Goal: Information Seeking & Learning: Learn about a topic

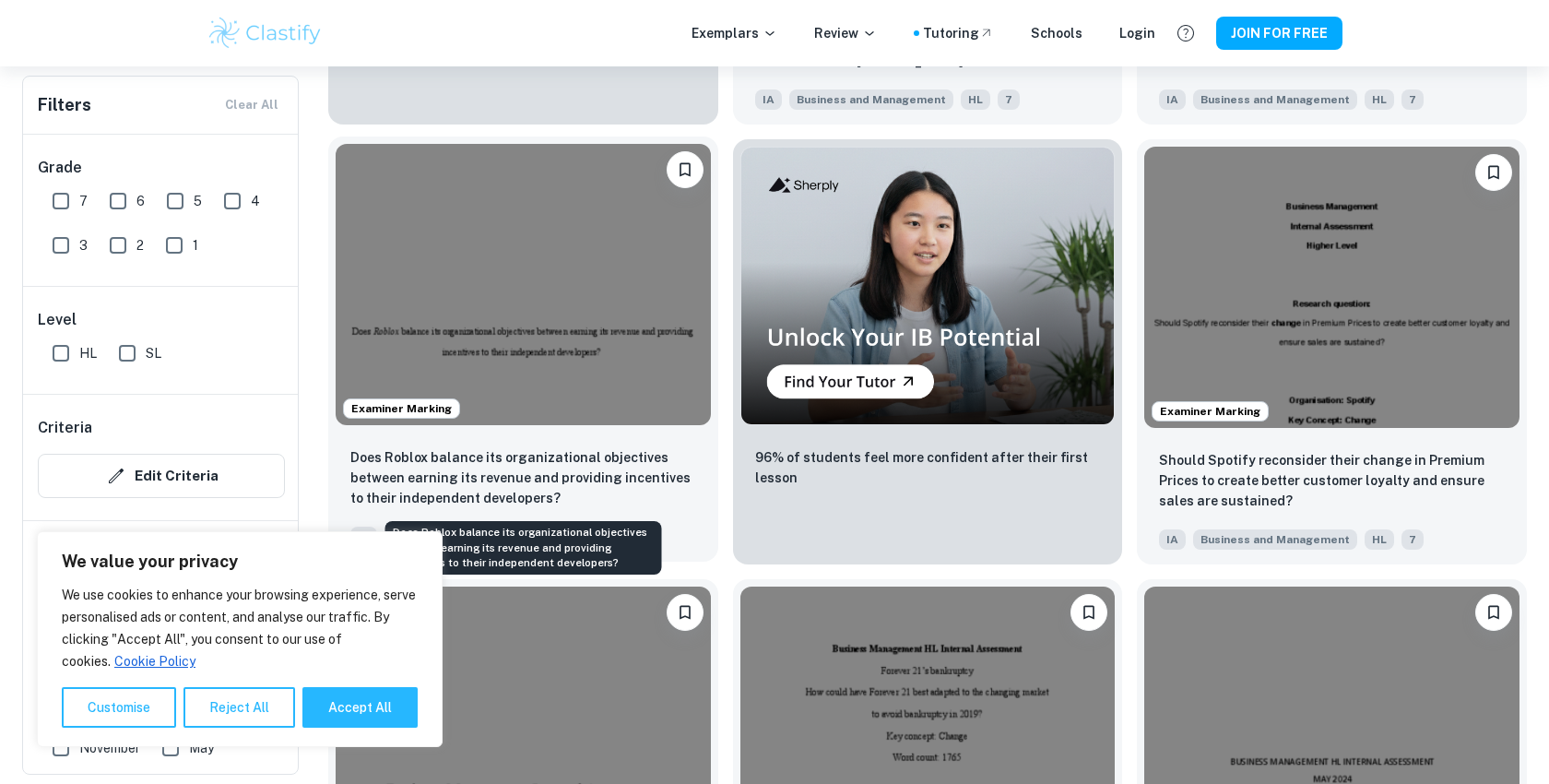
scroll to position [3595, 0]
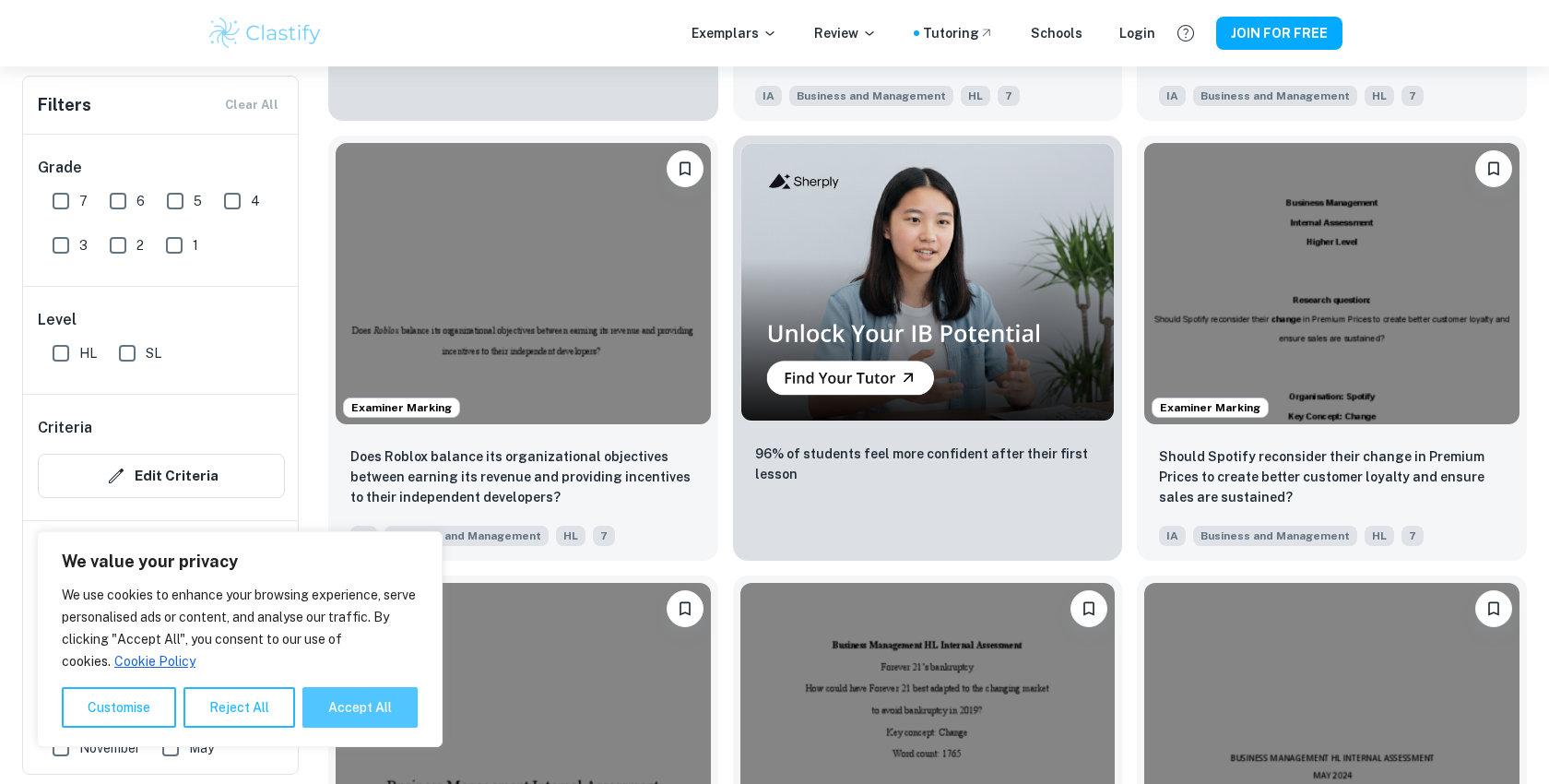
click at [390, 717] on button "Accept All" at bounding box center [360, 707] width 115 height 40
checkbox input "true"
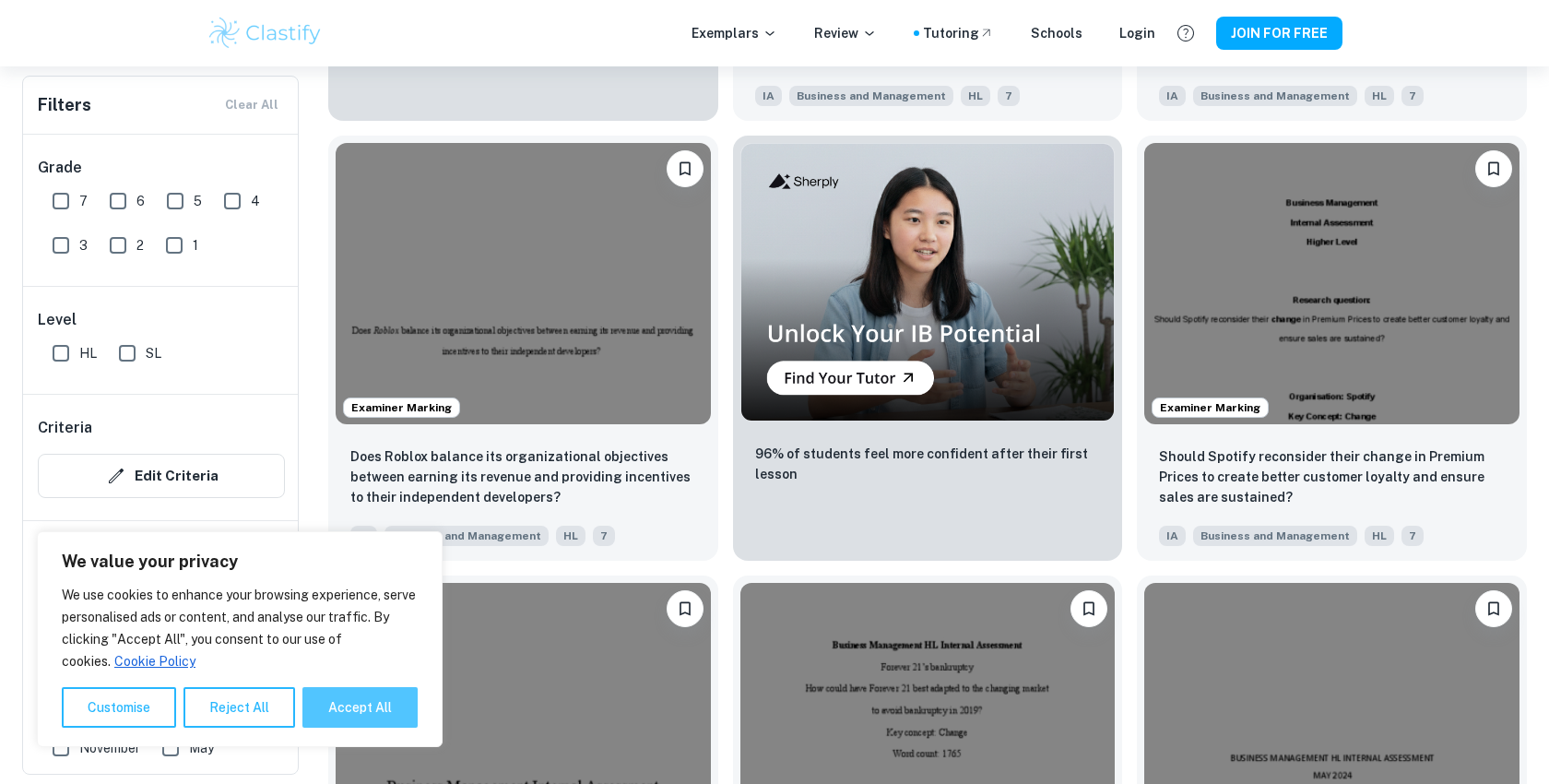
checkbox input "true"
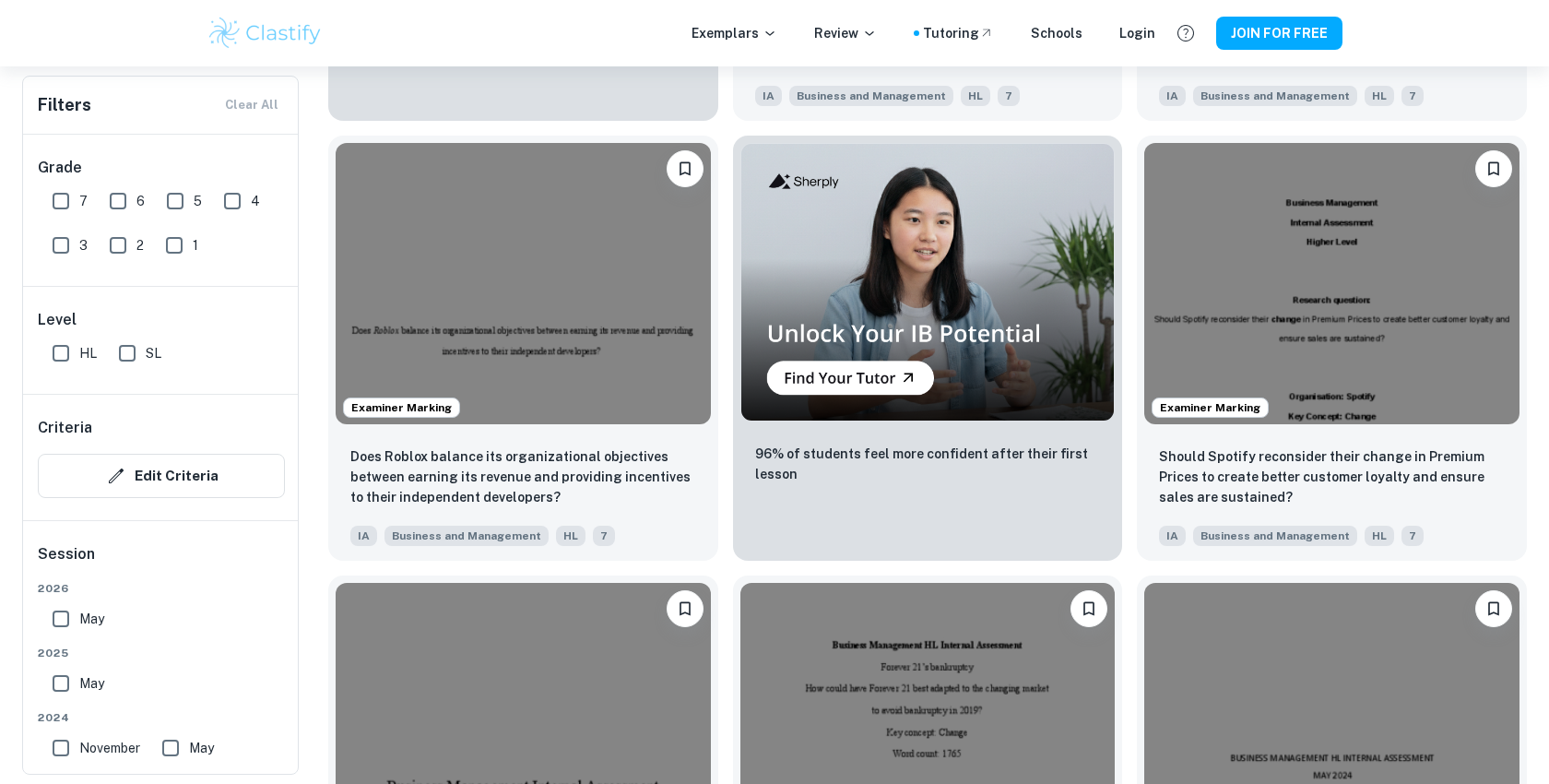
click at [60, 678] on input "May" at bounding box center [60, 683] width 36 height 36
checkbox input "true"
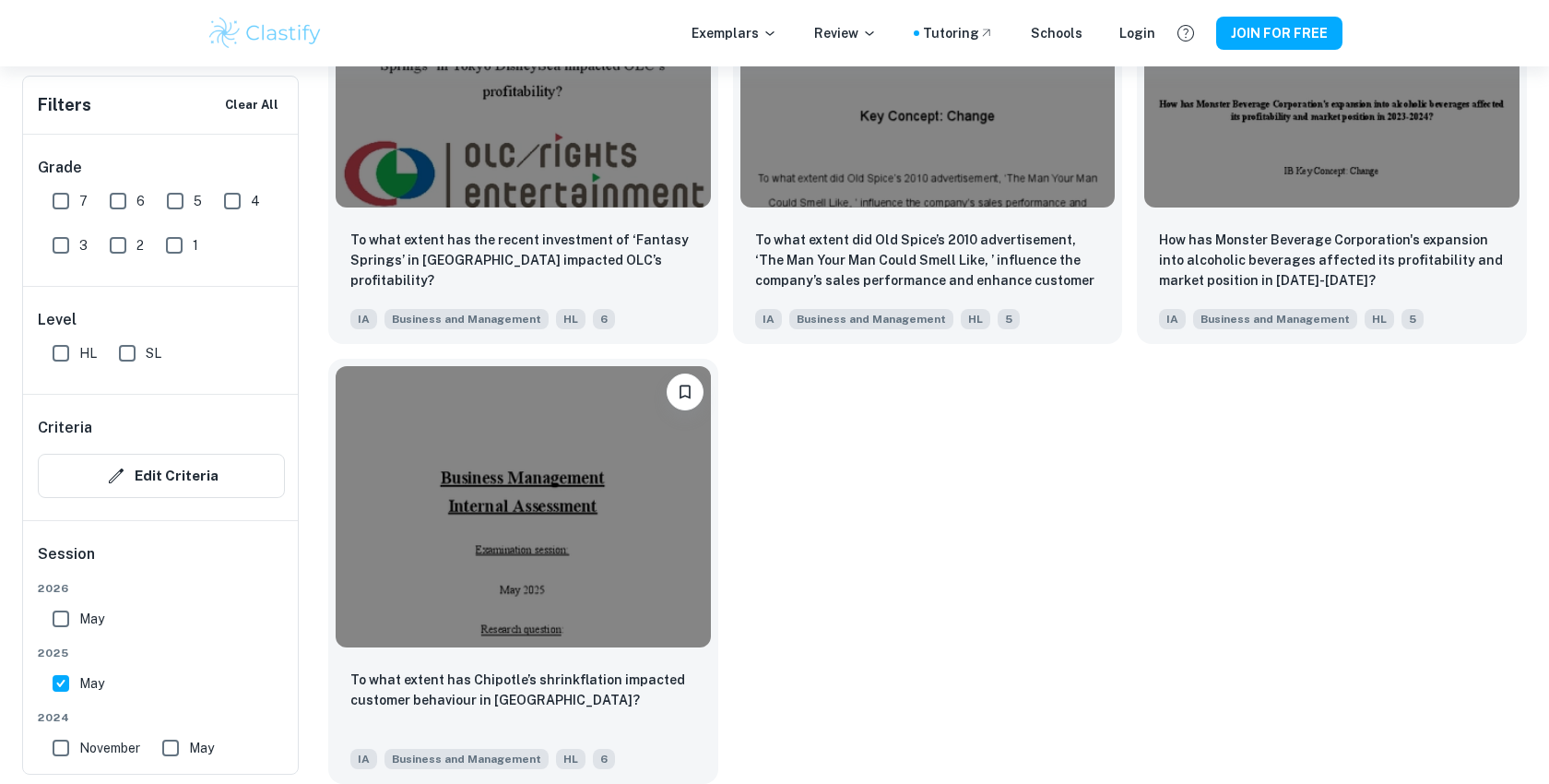
scroll to position [4270, 0]
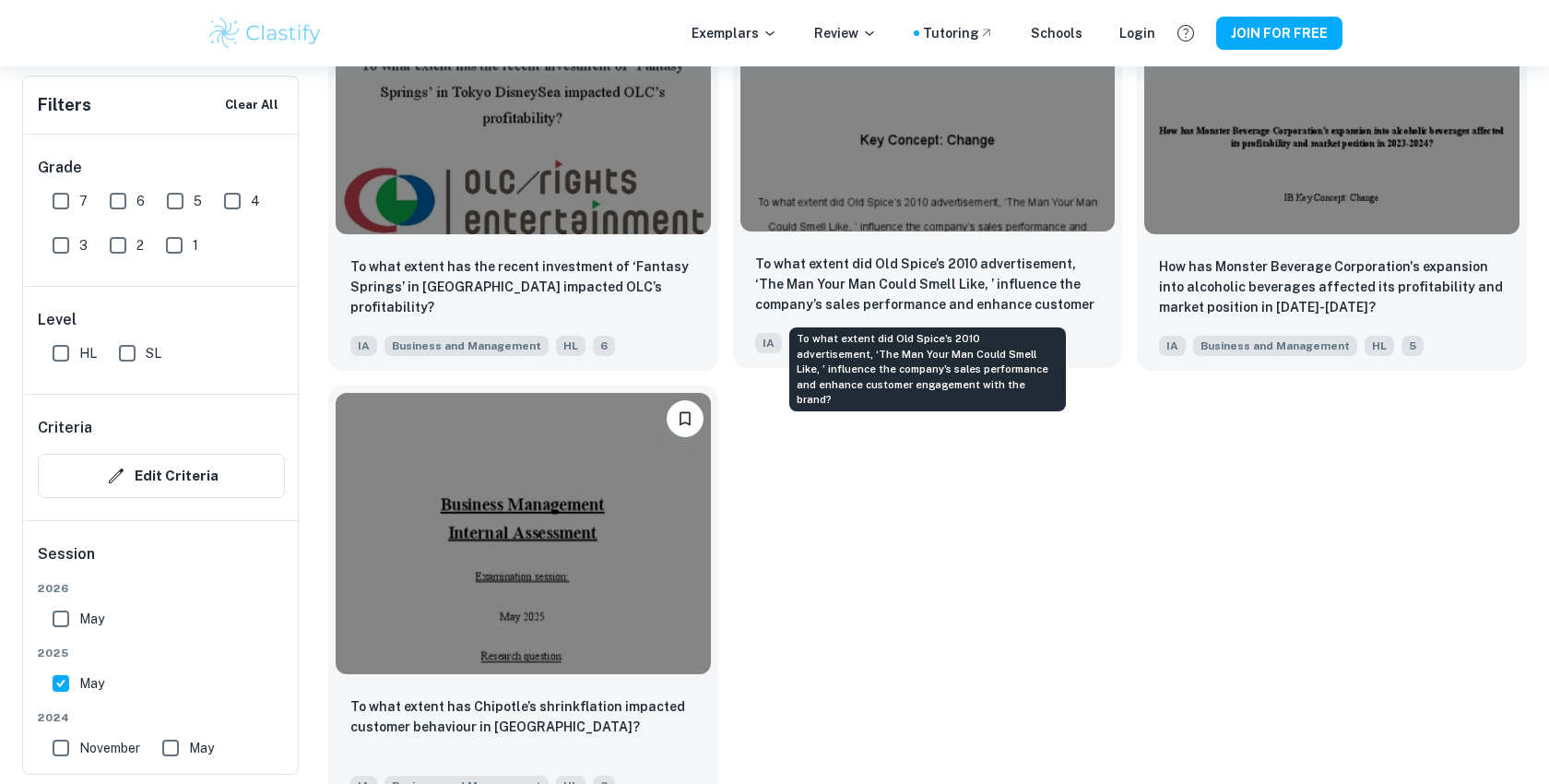
click at [964, 256] on p "To what extent did Old Spice’s 2010 advertisement, ‘The Man Your Man Could Smel…" at bounding box center [928, 285] width 346 height 62
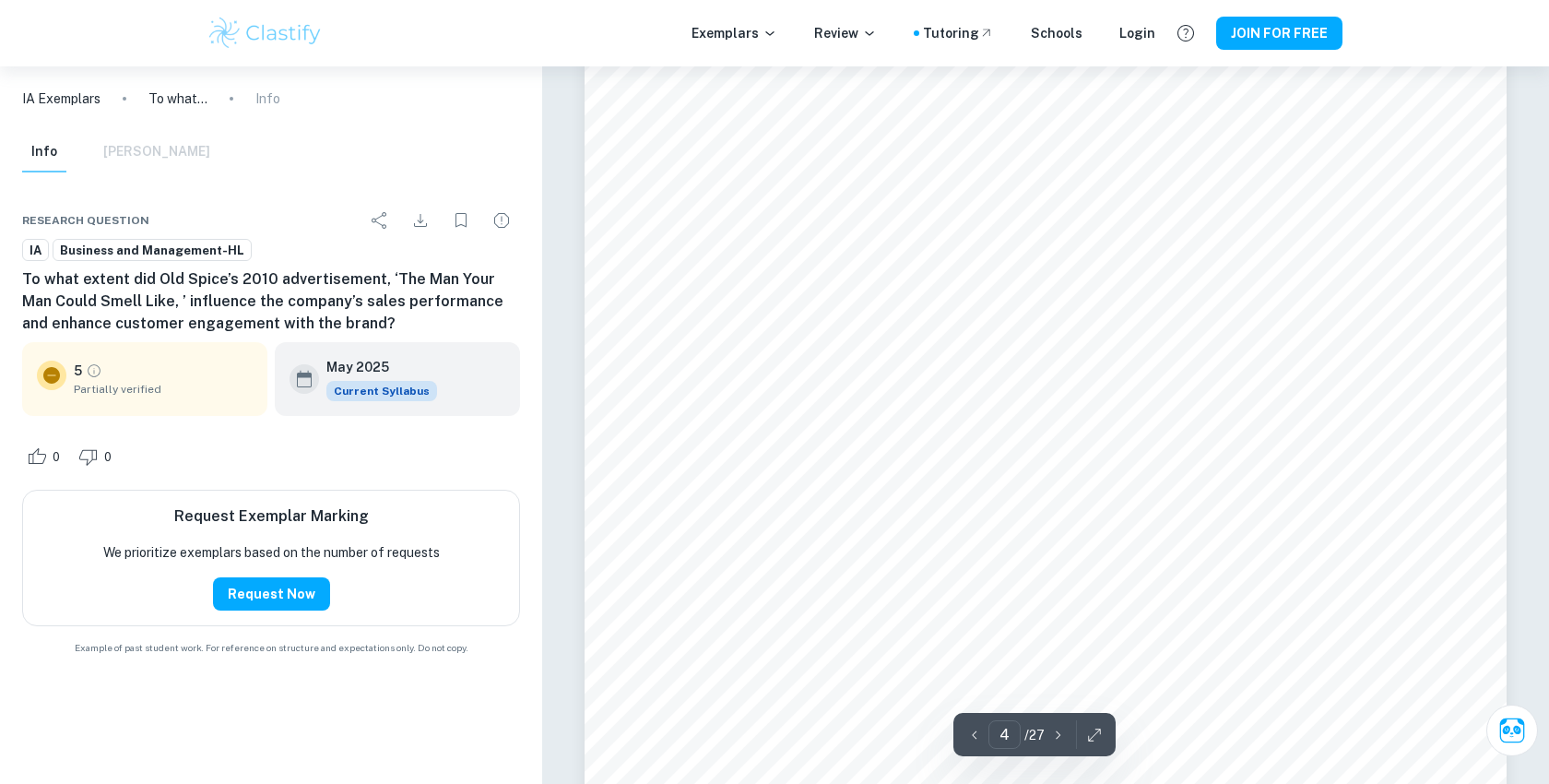
scroll to position [4126, 0]
type input "11"
